Goal: Information Seeking & Learning: Learn about a topic

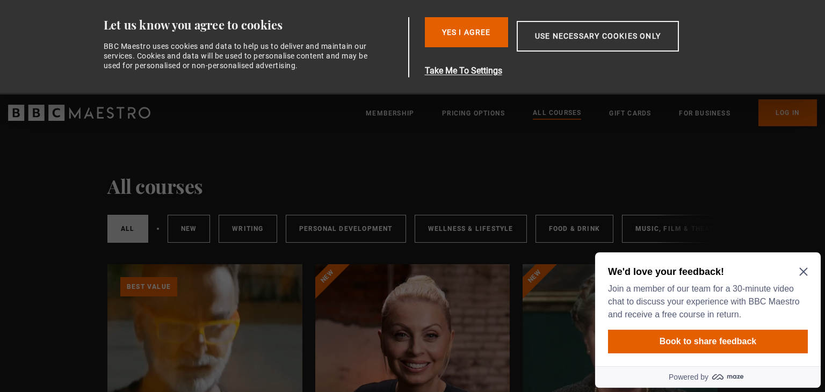
click at [805, 270] on icon "Close Maze Prompt" at bounding box center [803, 272] width 9 height 9
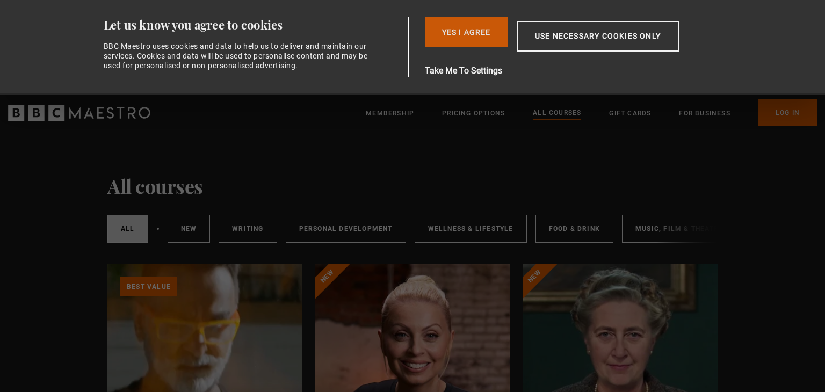
click at [453, 33] on button "Yes I Agree" at bounding box center [466, 32] width 83 height 30
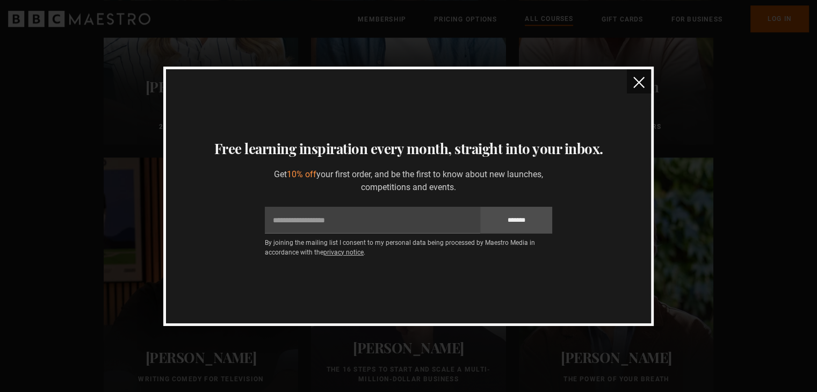
scroll to position [1046, 0]
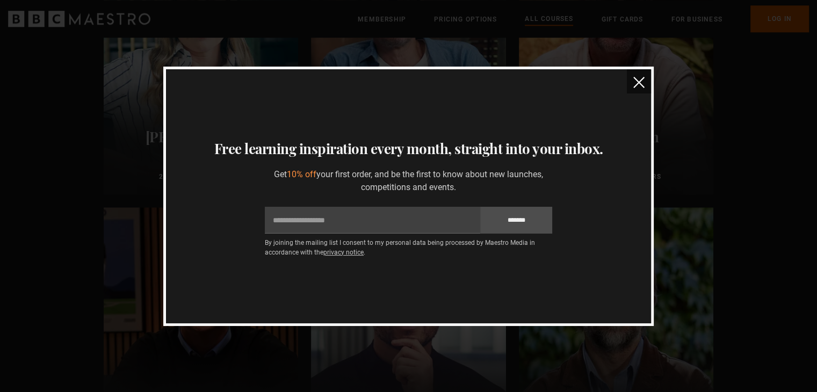
click at [636, 81] on img "close" at bounding box center [638, 82] width 11 height 11
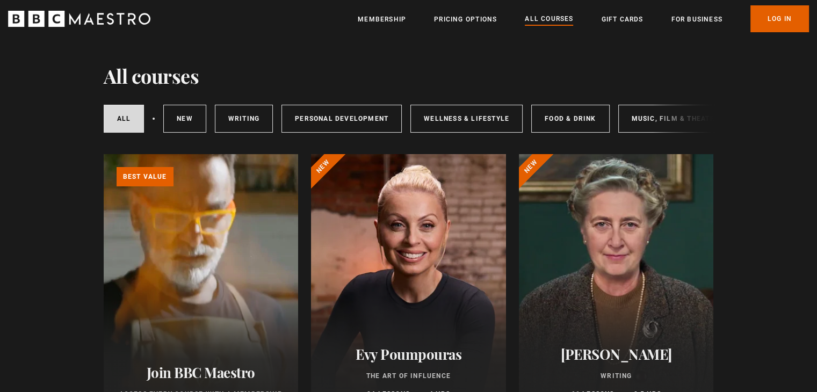
scroll to position [0, 0]
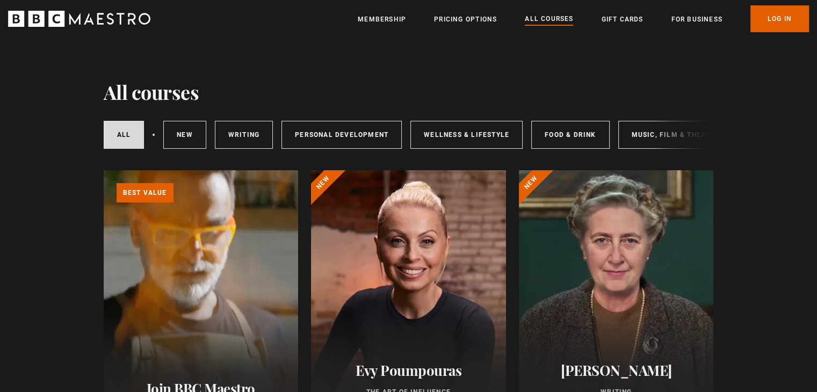
click at [391, 256] on div at bounding box center [408, 299] width 195 height 258
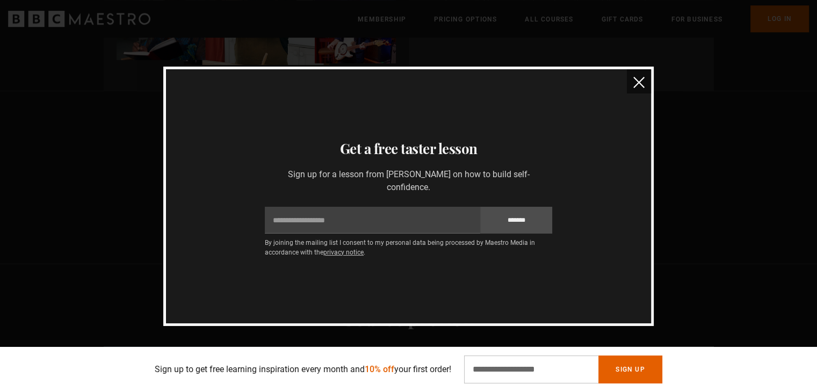
scroll to position [807, 0]
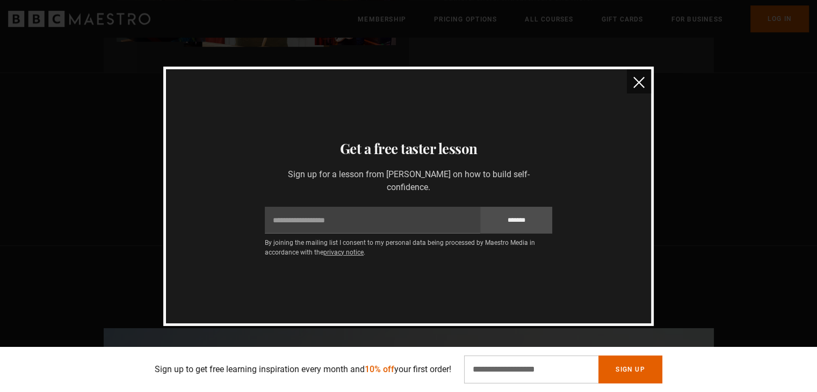
click at [636, 77] on img "close" at bounding box center [638, 82] width 11 height 11
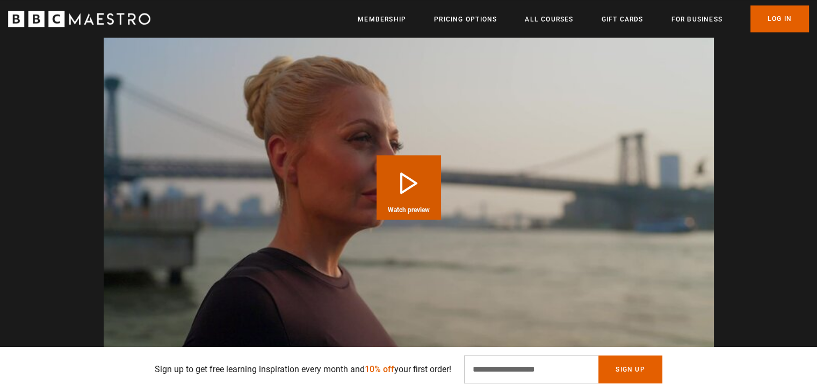
scroll to position [1121, 0]
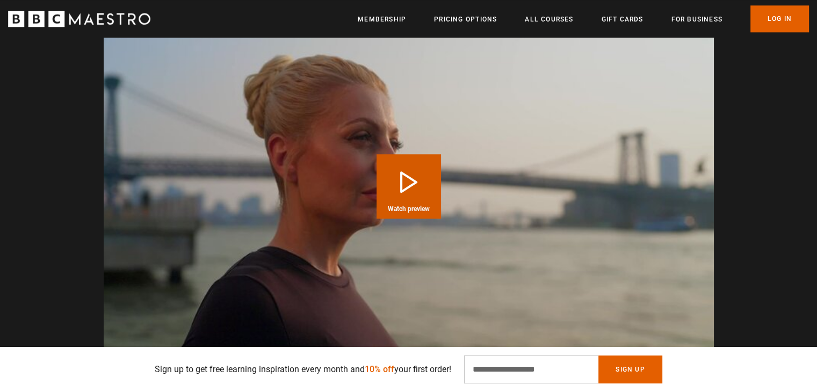
click at [416, 180] on button "Play Course overview for The Art of Influence with [PERSON_NAME] Watch preview" at bounding box center [409, 186] width 64 height 64
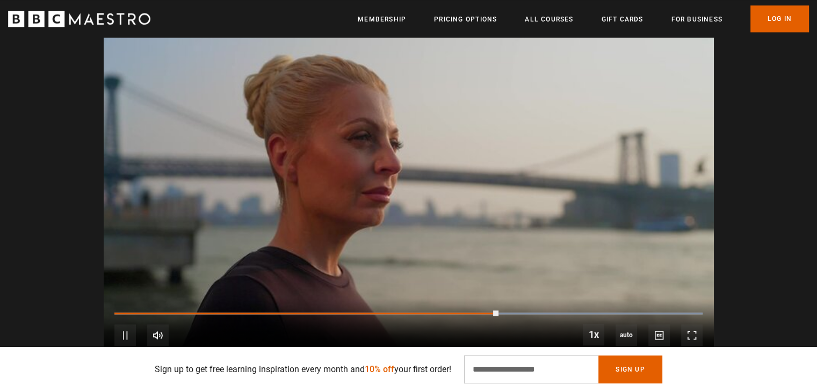
scroll to position [0, 1407]
click at [127, 332] on span "Video Player" at bounding box center [124, 334] width 21 height 21
